Goal: Obtain resource: Obtain resource

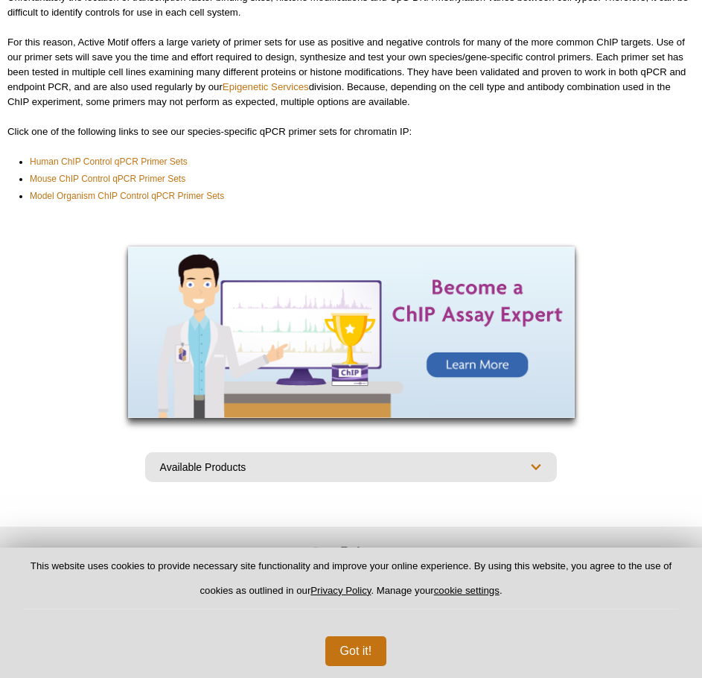
scroll to position [205, 0]
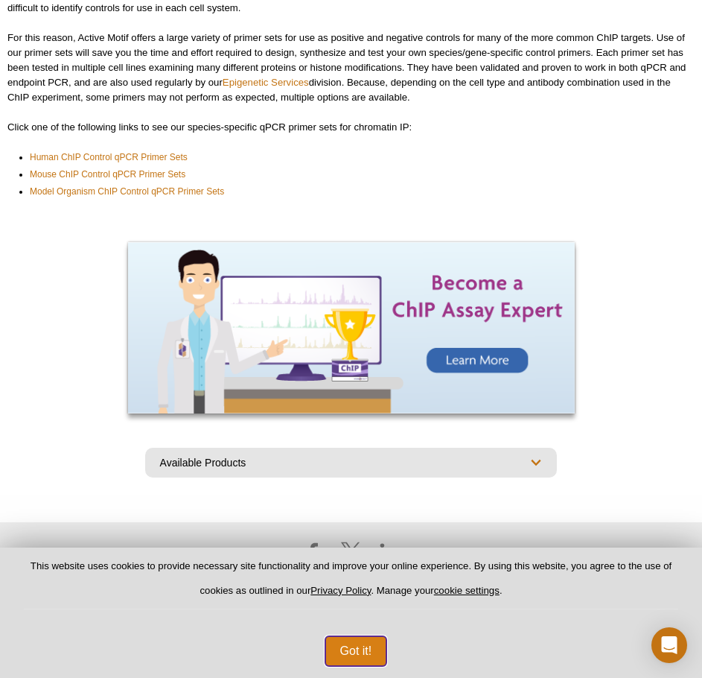
click at [348, 650] on button "Got it!" at bounding box center [356, 651] width 62 height 30
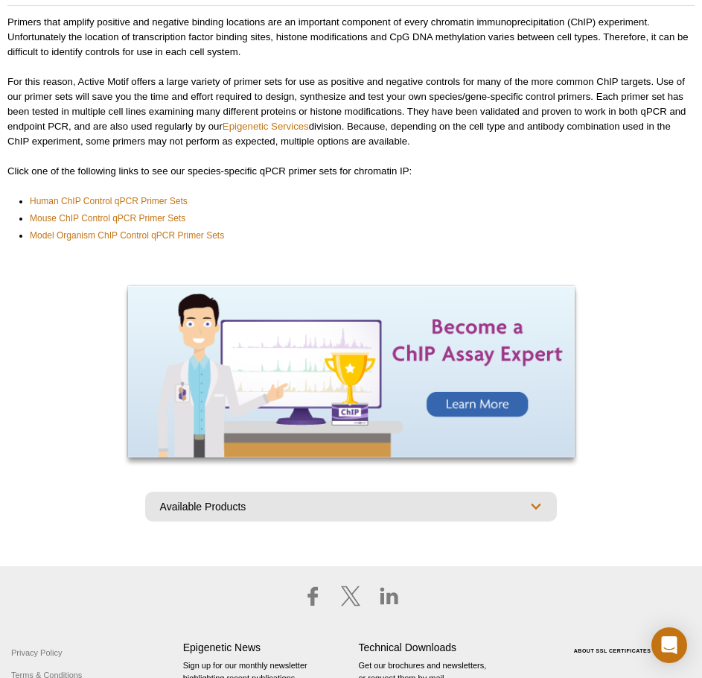
scroll to position [0, 0]
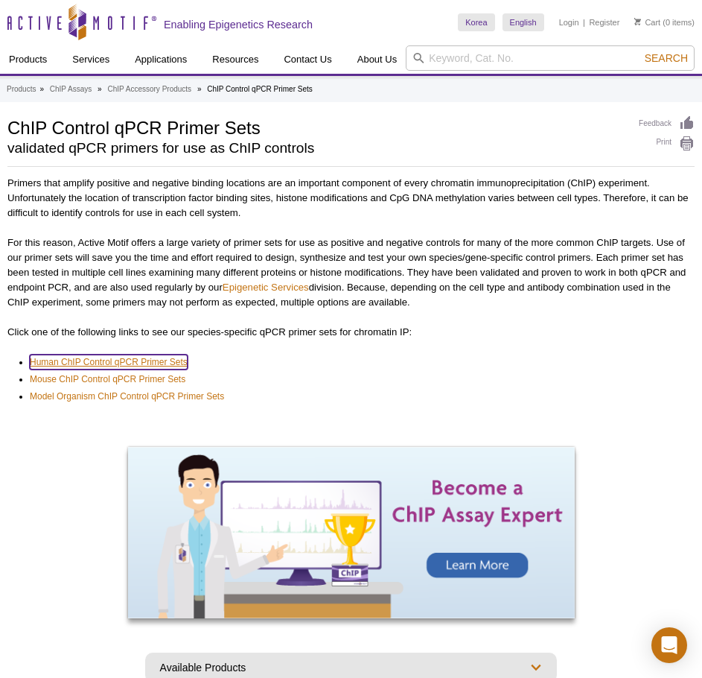
click at [147, 362] on link "Human ChIP Control qPCR Primer Sets" at bounding box center [109, 362] width 158 height 15
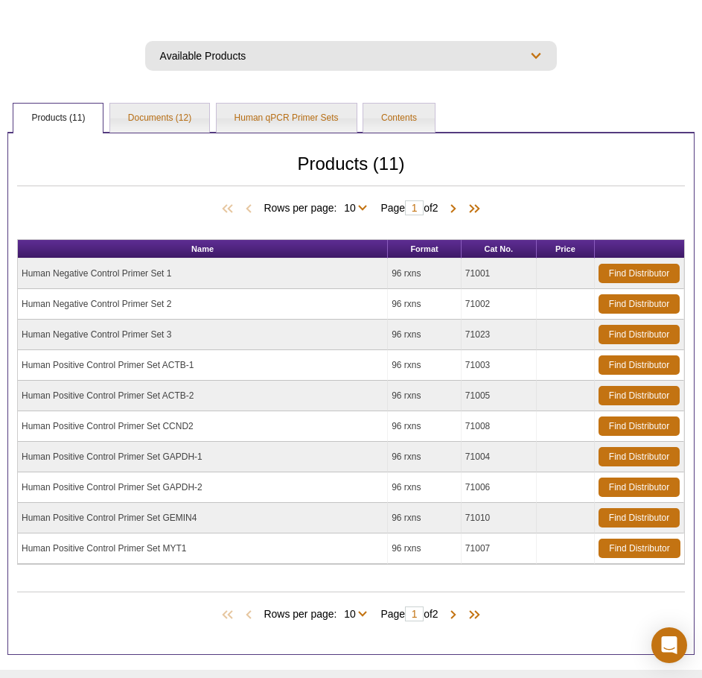
scroll to position [495, 0]
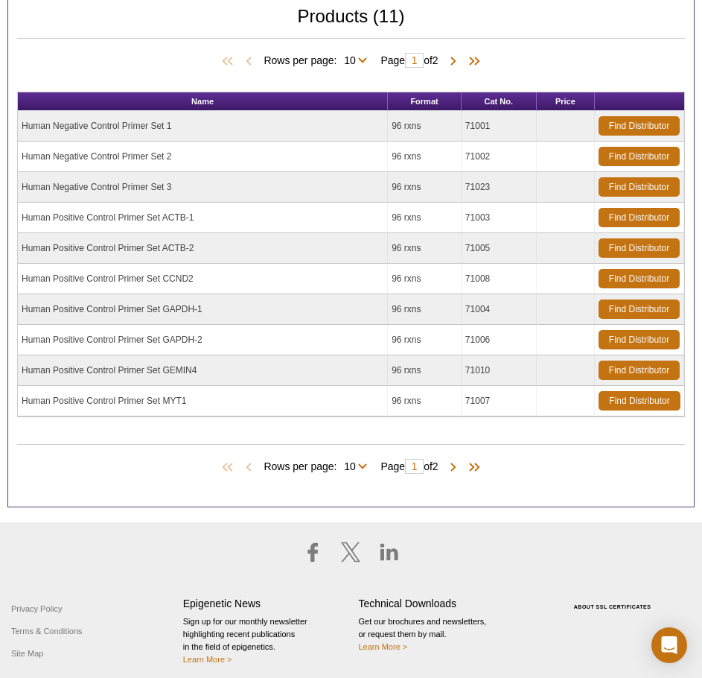
click at [139, 123] on td "Human Negative Control Primer Set 1" at bounding box center [203, 126] width 370 height 31
click at [124, 130] on td "Human Negative Control Primer Set 1" at bounding box center [203, 126] width 370 height 31
click at [638, 124] on link "Find Distributor" at bounding box center [639, 125] width 81 height 19
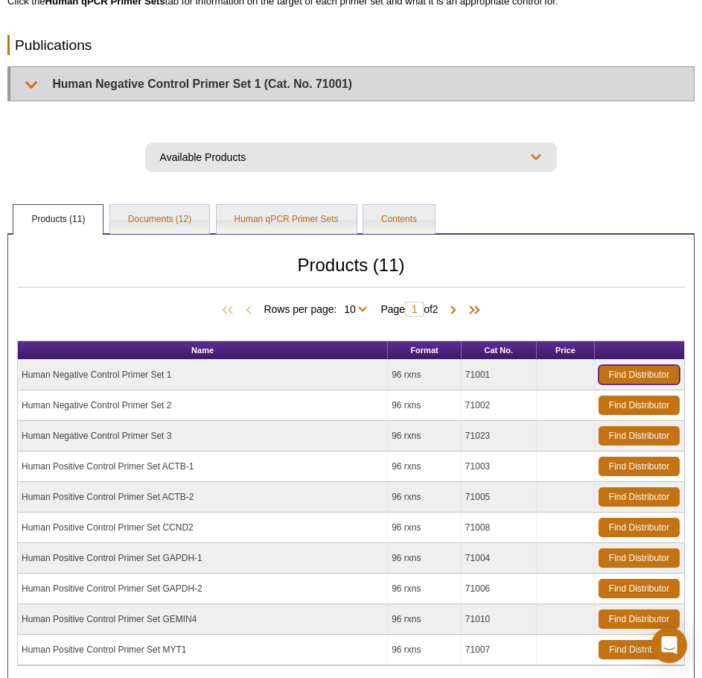
scroll to position [123, 0]
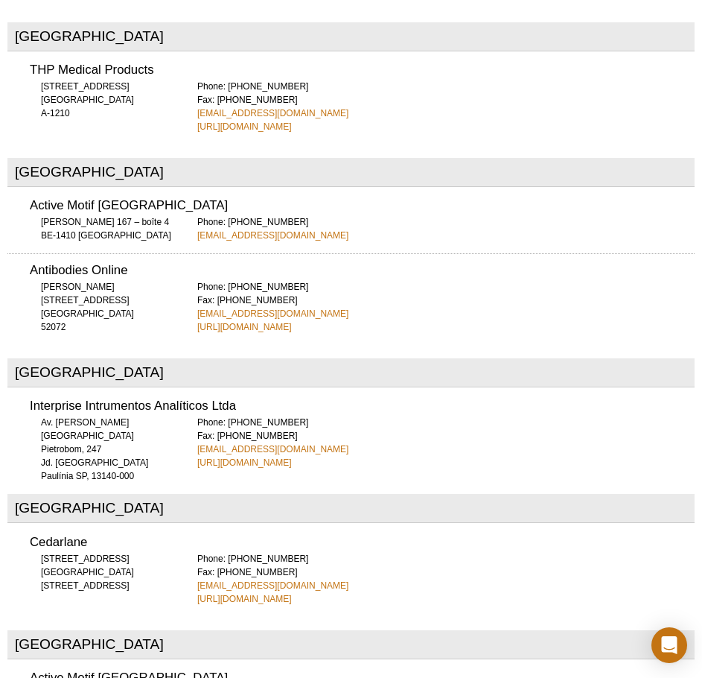
scroll to position [624, 0]
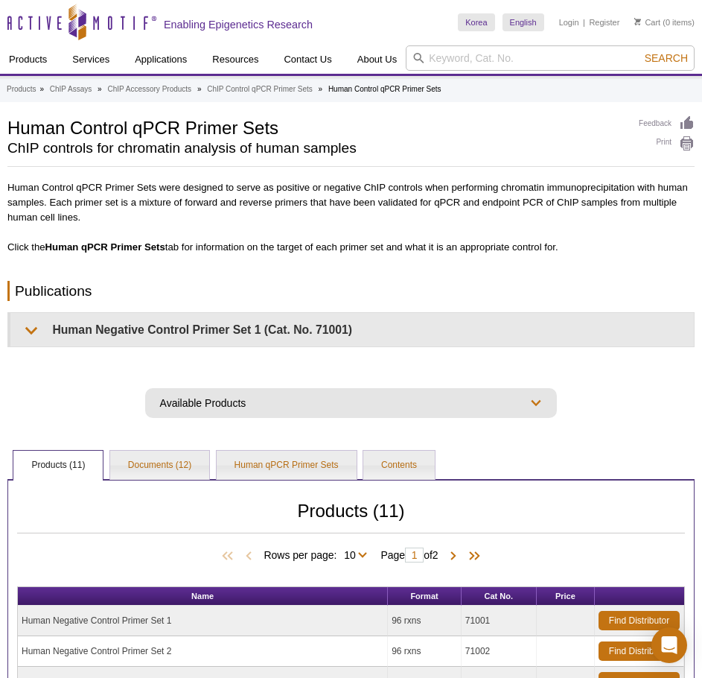
click at [107, 351] on div "Human Control qPCR Primer Sets were designed to serve as positive or negative C…" at bounding box center [350, 274] width 687 height 197
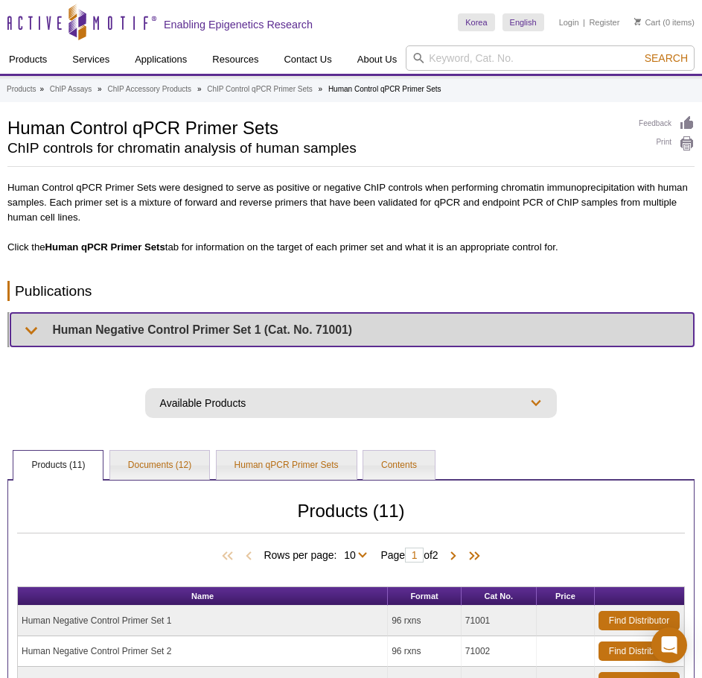
click at [115, 332] on summary "Human Negative Control Primer Set 1 (Cat. No. 71001)" at bounding box center [352, 330] width 684 height 34
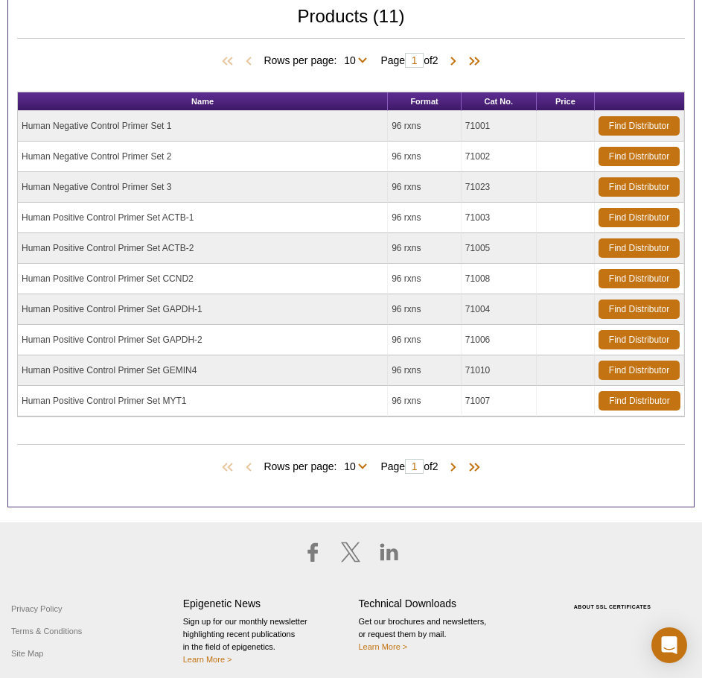
scroll to position [562, 0]
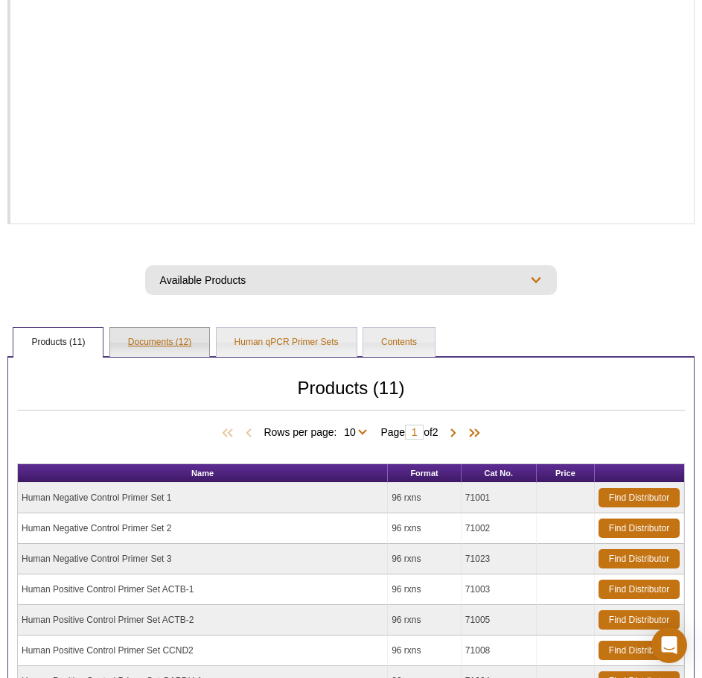
click at [172, 340] on link "Documents (12)" at bounding box center [159, 343] width 99 height 30
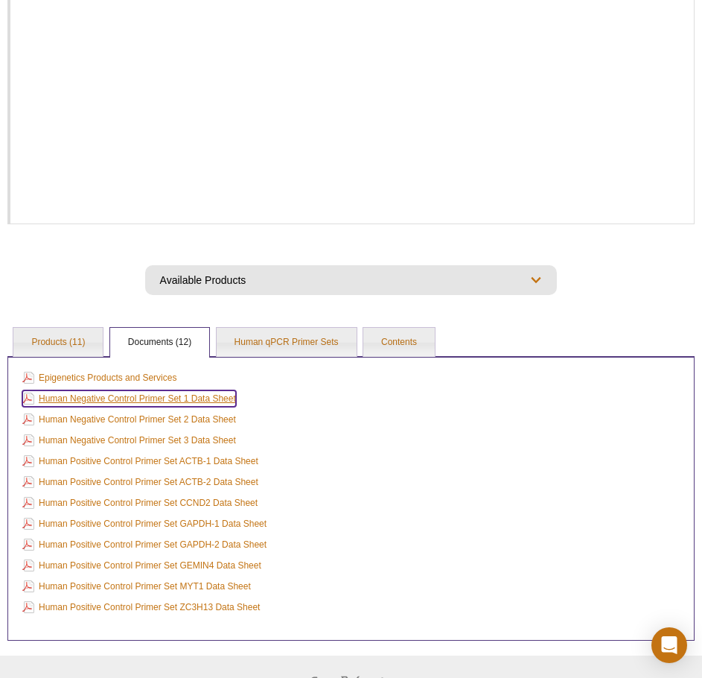
click at [152, 400] on link "Human Negative Control Primer Set 1 Data Sheet" at bounding box center [129, 398] width 214 height 16
click at [201, 414] on link "Human Negative Control Primer Set 2 Data Sheet" at bounding box center [129, 419] width 214 height 16
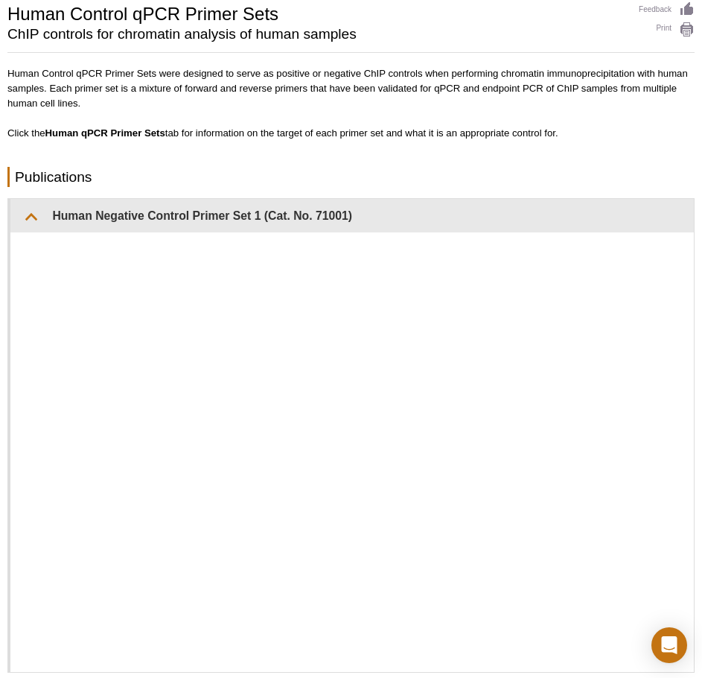
scroll to position [66, 0]
